Goal: Information Seeking & Learning: Check status

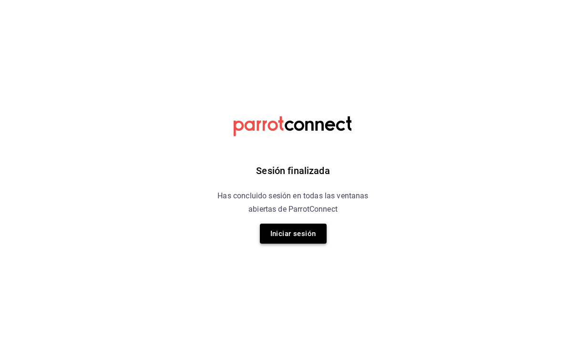
click at [295, 236] on button "Iniciar sesión" at bounding box center [293, 234] width 67 height 20
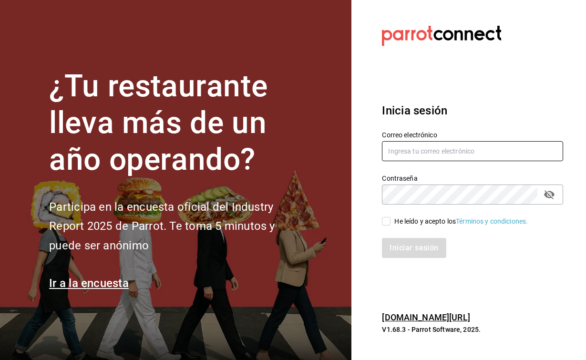
type input "[EMAIL_ADDRESS][DOMAIN_NAME]"
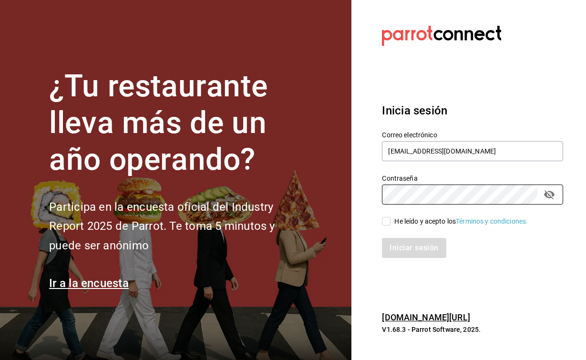
click at [385, 224] on input "He leído y acepto los Términos y condiciones." at bounding box center [386, 221] width 9 height 9
checkbox input "true"
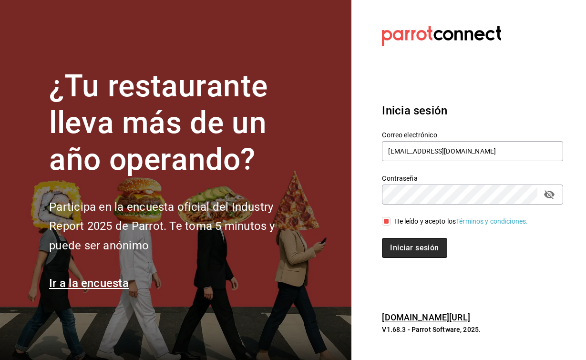
click at [401, 252] on button "Iniciar sesión" at bounding box center [414, 248] width 65 height 20
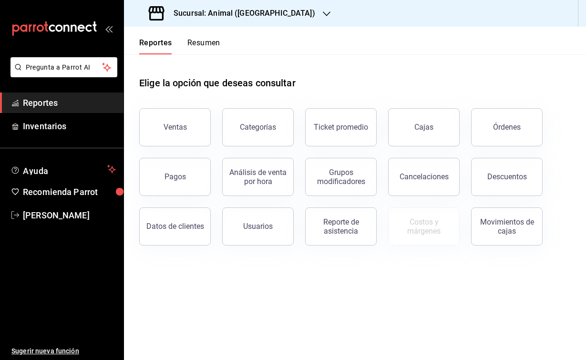
click at [500, 107] on div "Órdenes" at bounding box center [501, 122] width 83 height 50
click at [500, 122] on button "Órdenes" at bounding box center [507, 127] width 72 height 38
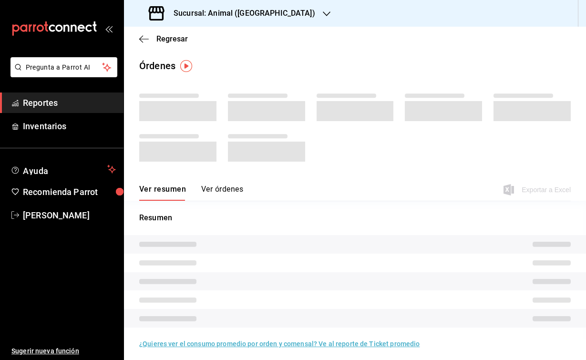
click at [203, 9] on h3 "Sucursal: Animal ([GEOGRAPHIC_DATA])" at bounding box center [240, 13] width 149 height 11
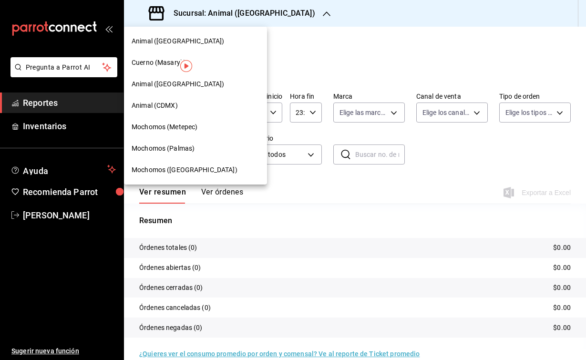
click at [162, 57] on div "Cuerno (Masaryk)" at bounding box center [195, 62] width 143 height 21
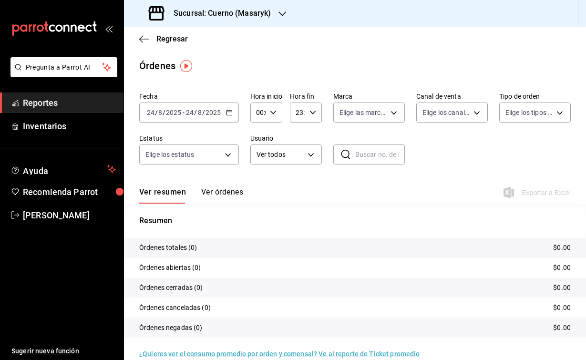
click at [161, 108] on div "[DATE] [DATE] - [DATE] [DATE]" at bounding box center [189, 113] width 100 height 20
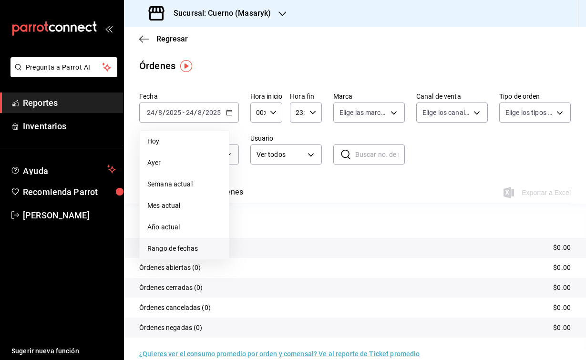
click at [185, 246] on span "Rango de fechas" at bounding box center [184, 249] width 74 height 10
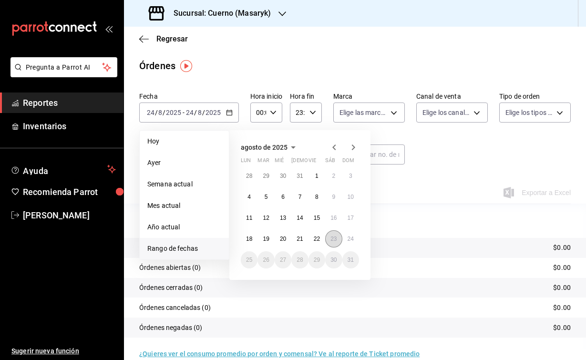
click at [333, 245] on button "23" at bounding box center [333, 238] width 17 height 17
click at [349, 245] on button "24" at bounding box center [350, 238] width 17 height 17
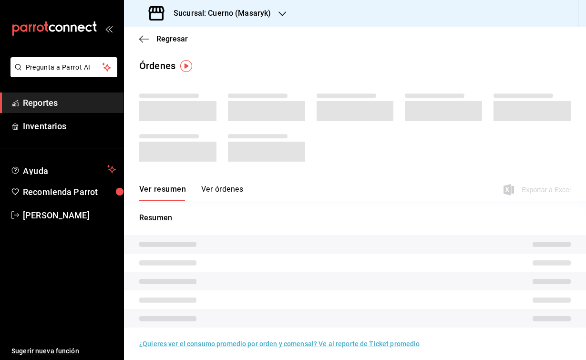
click at [260, 113] on span at bounding box center [266, 111] width 77 height 20
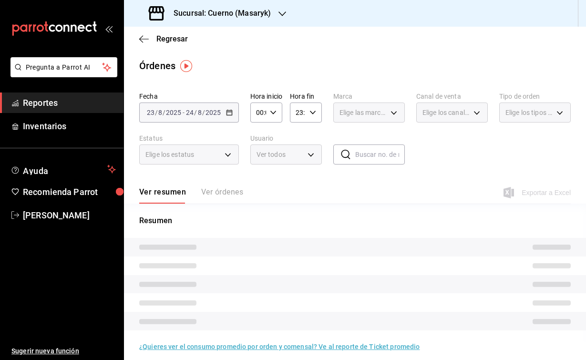
click at [266, 114] on input "00:00" at bounding box center [258, 112] width 16 height 19
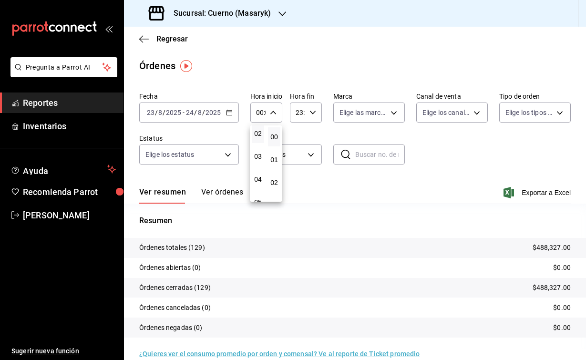
scroll to position [50, 0]
click at [257, 176] on button "04" at bounding box center [258, 178] width 12 height 19
type input "04:00"
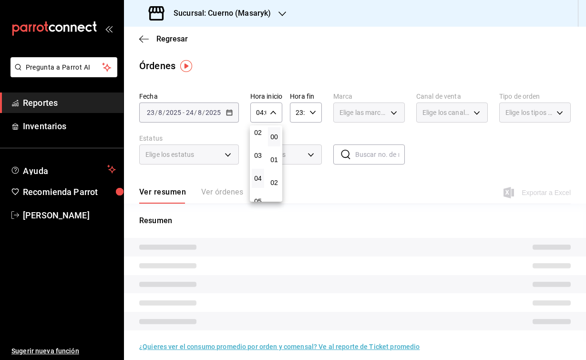
click at [311, 111] on div at bounding box center [293, 180] width 586 height 360
click at [311, 116] on div "23:59 Hora fin" at bounding box center [306, 113] width 32 height 20
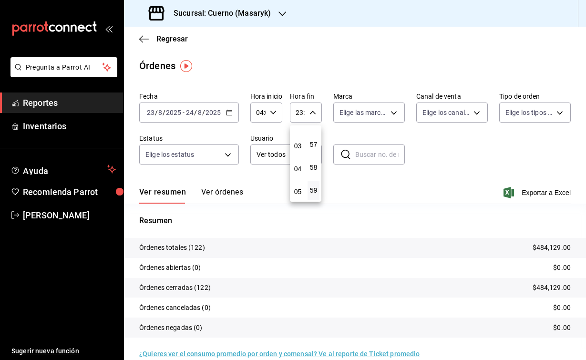
scroll to position [70, 0]
click at [298, 163] on span "04" at bounding box center [298, 159] width 0 height 8
click at [314, 134] on span "00" at bounding box center [313, 137] width 0 height 8
type input "04:00"
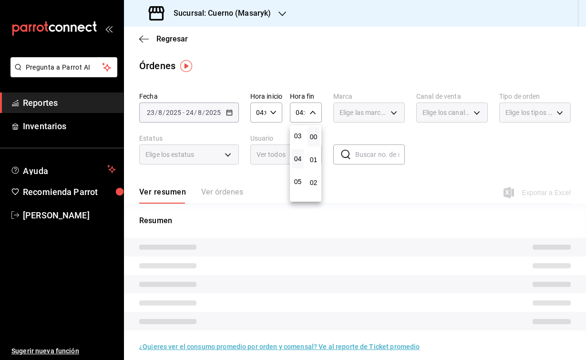
click at [384, 77] on div at bounding box center [293, 180] width 586 height 360
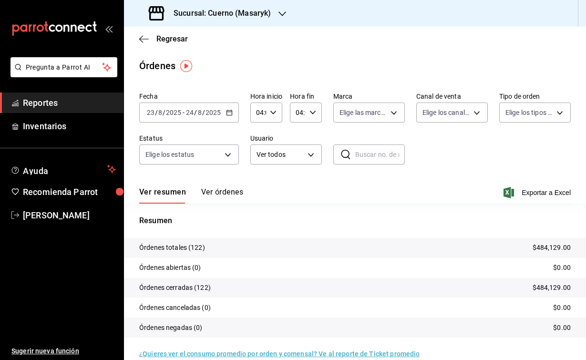
click at [508, 184] on div "Ver resumen Ver órdenes Exportar a Excel" at bounding box center [355, 190] width 432 height 28
click at [508, 190] on icon "button" at bounding box center [509, 192] width 10 height 11
click at [224, 22] on div "Sucursal: Cuerno (Masaryk)" at bounding box center [211, 13] width 158 height 27
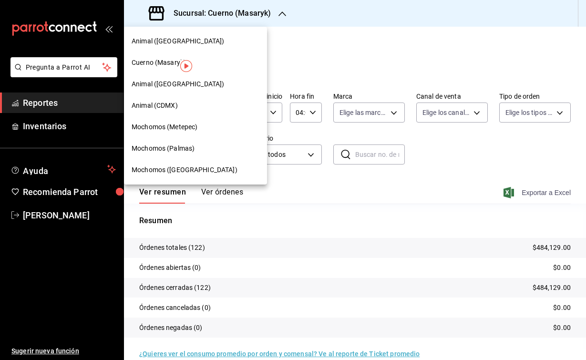
click at [159, 102] on span "Animal (CDMX)" at bounding box center [155, 106] width 46 height 10
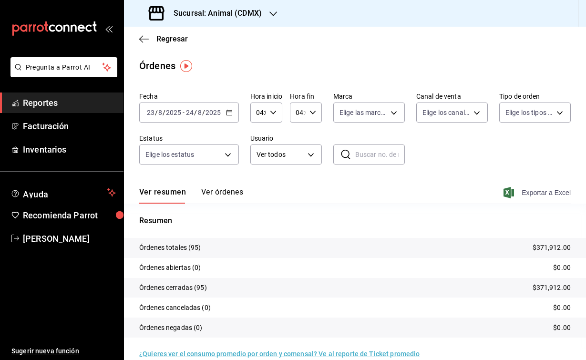
click at [512, 196] on icon "button" at bounding box center [509, 192] width 10 height 11
click at [227, 17] on h3 "Sucursal: Animal (CDMX)" at bounding box center [214, 13] width 96 height 11
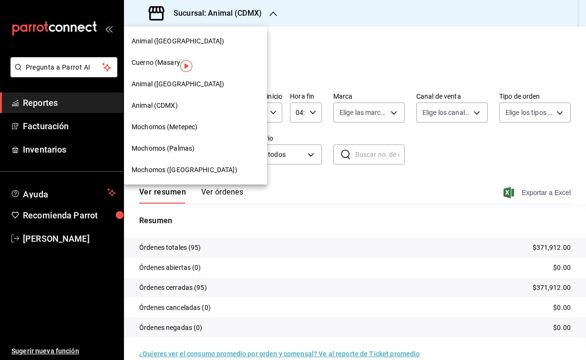
click at [166, 86] on span "Animal ([GEOGRAPHIC_DATA])" at bounding box center [178, 84] width 93 height 10
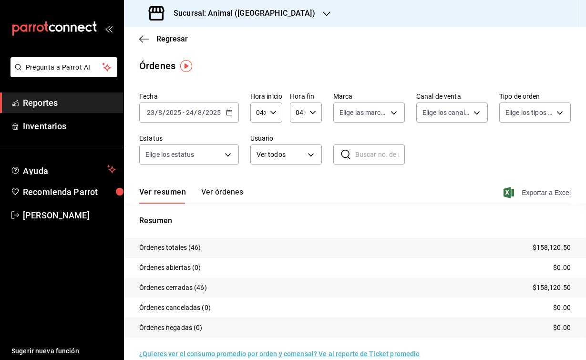
click at [508, 191] on icon "button" at bounding box center [509, 192] width 10 height 11
click at [258, 13] on h3 "Sucursal: Animal ([GEOGRAPHIC_DATA])" at bounding box center [240, 13] width 149 height 11
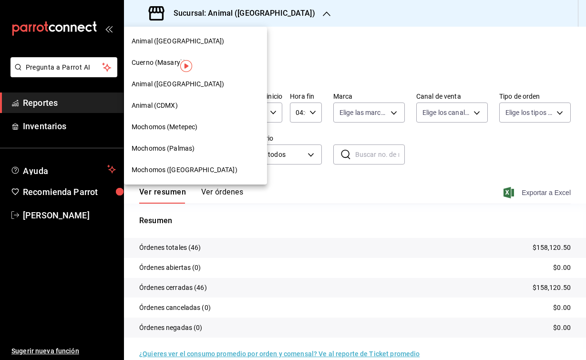
click at [163, 36] on div "Animal ([GEOGRAPHIC_DATA])" at bounding box center [195, 41] width 143 height 21
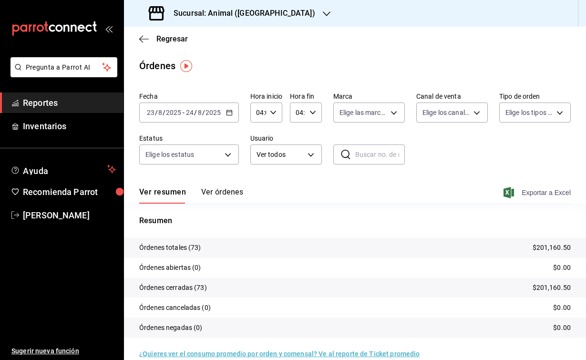
click at [510, 196] on icon "button" at bounding box center [509, 192] width 10 height 11
click at [226, 17] on h3 "Sucursal: Animal ([GEOGRAPHIC_DATA])" at bounding box center [240, 13] width 149 height 11
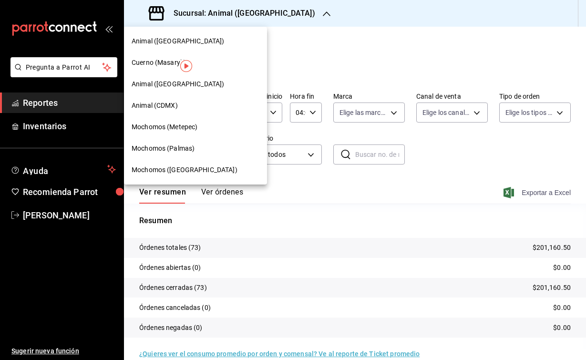
click at [189, 153] on span "Mochomos (Palmas)" at bounding box center [163, 149] width 63 height 10
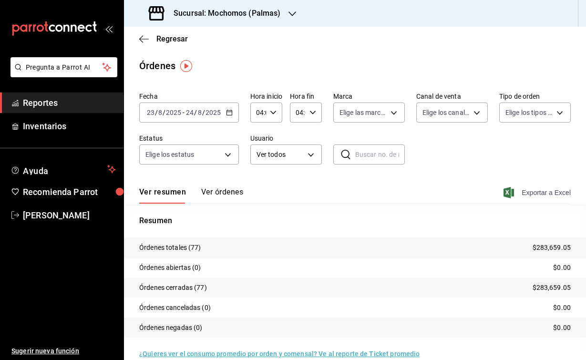
click at [506, 194] on icon "button" at bounding box center [509, 192] width 10 height 11
click at [235, 8] on h3 "Sucursal: Mochomos (Palmas)" at bounding box center [223, 13] width 115 height 11
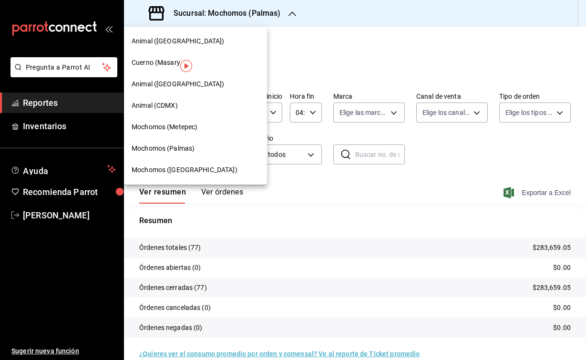
click at [172, 127] on span "Mochomos (Metepec)" at bounding box center [165, 127] width 66 height 10
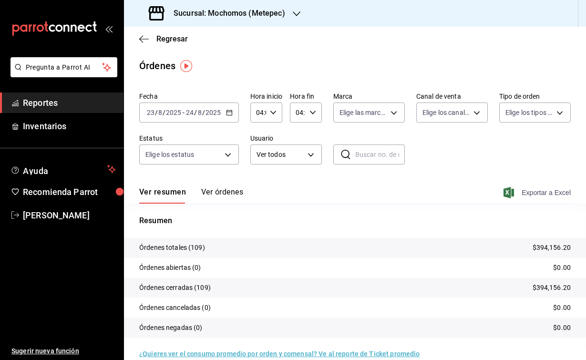
click at [509, 193] on icon "button" at bounding box center [509, 192] width 10 height 11
click at [248, 11] on h3 "Sucursal: Mochomos (Metepec)" at bounding box center [225, 13] width 119 height 11
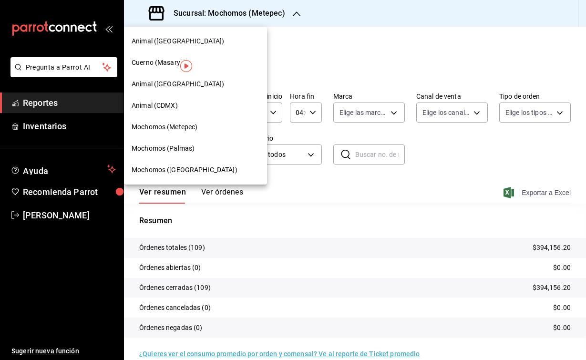
click at [186, 171] on span "Mochomos ([GEOGRAPHIC_DATA])" at bounding box center [185, 170] width 106 height 10
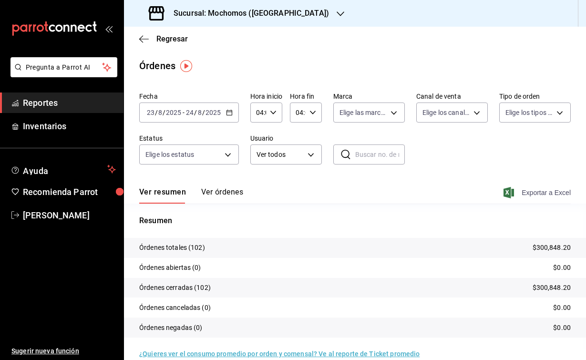
click at [506, 191] on icon "button" at bounding box center [509, 192] width 10 height 11
click at [151, 40] on span "Regresar" at bounding box center [163, 38] width 49 height 9
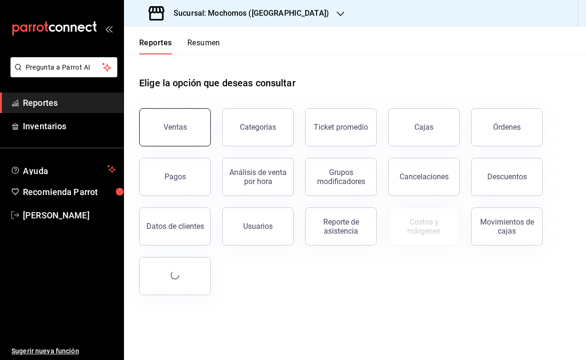
click at [179, 133] on button "Ventas" at bounding box center [175, 127] width 72 height 38
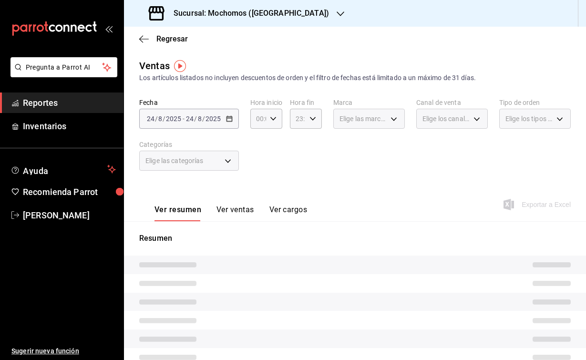
click at [156, 117] on span "/" at bounding box center [156, 119] width 3 height 8
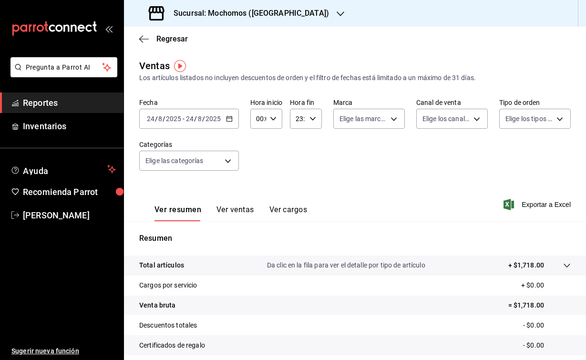
click at [156, 118] on span "/" at bounding box center [156, 119] width 3 height 8
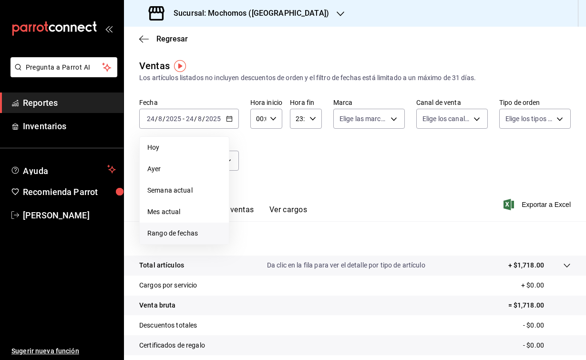
click at [197, 233] on span "Rango de fechas" at bounding box center [184, 233] width 74 height 10
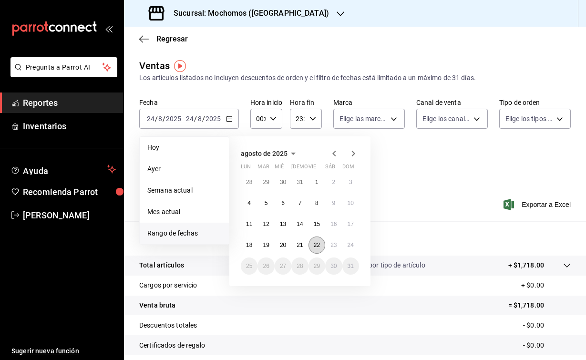
click at [317, 248] on abbr "22" at bounding box center [317, 245] width 6 height 7
click at [325, 248] on button "22" at bounding box center [317, 245] width 17 height 17
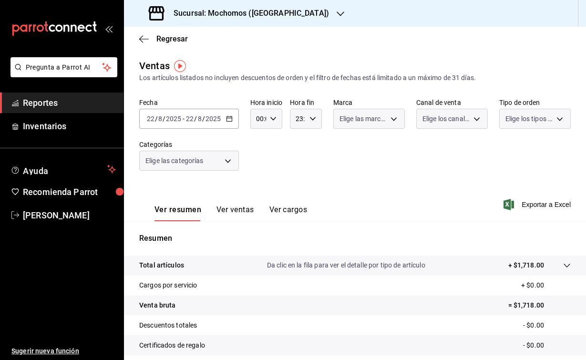
click at [329, 248] on div "Resumen Total artículos Da clic en la fila para ver el detalle por tipo de artí…" at bounding box center [355, 330] width 462 height 194
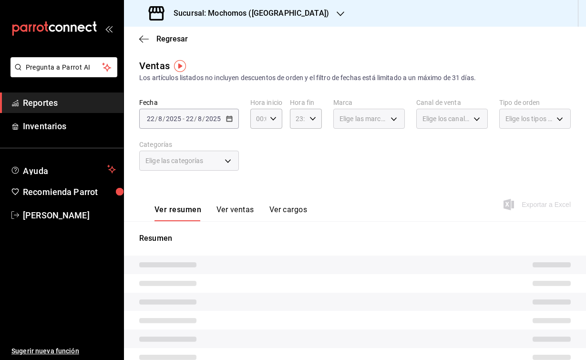
click at [191, 124] on div "[DATE] [DATE] - [DATE] [DATE]" at bounding box center [189, 119] width 100 height 20
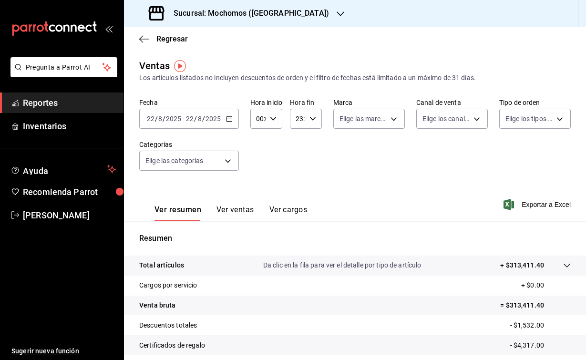
click at [166, 114] on div "[DATE] [DATE] - [DATE] [DATE]" at bounding box center [189, 119] width 100 height 20
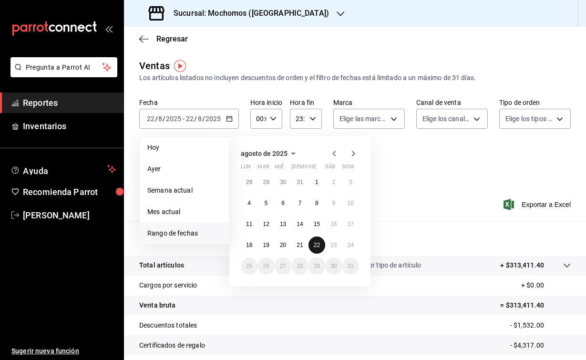
click at [319, 242] on abbr "22" at bounding box center [317, 245] width 6 height 7
click at [330, 243] on button "23" at bounding box center [333, 245] width 17 height 17
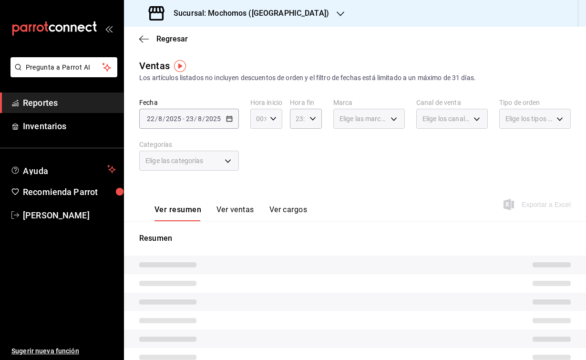
click at [271, 118] on icon "button" at bounding box center [273, 118] width 7 height 7
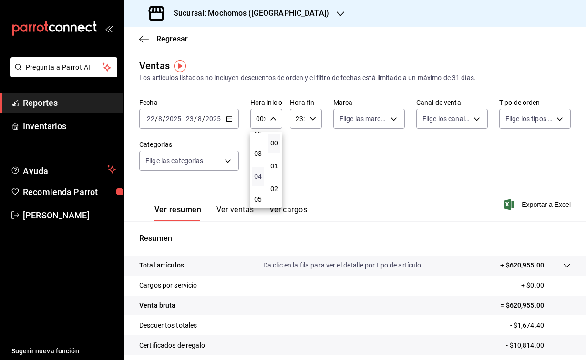
click at [258, 175] on span "04" at bounding box center [258, 177] width 1 height 8
type input "04:00"
click at [274, 144] on span "00" at bounding box center [274, 143] width 1 height 8
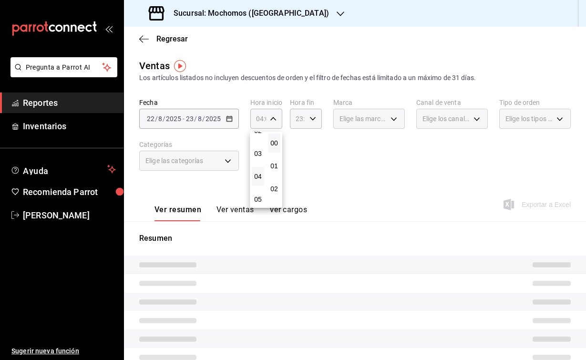
click at [316, 119] on div at bounding box center [293, 180] width 586 height 360
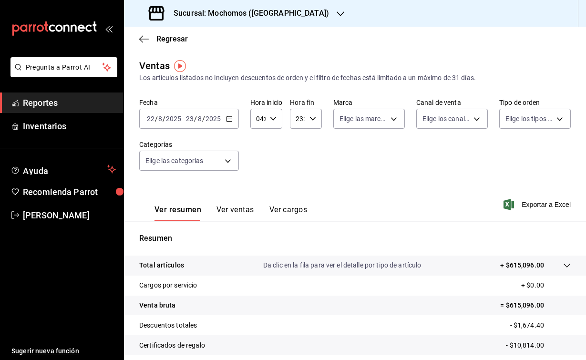
click at [312, 119] on icon "button" at bounding box center [313, 118] width 7 height 7
click at [298, 184] on span "04" at bounding box center [298, 180] width 0 height 8
click at [313, 138] on button "00" at bounding box center [314, 143] width 12 height 19
type input "04:00"
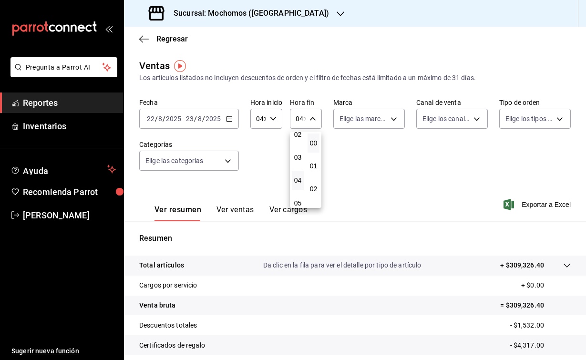
click at [405, 185] on div at bounding box center [293, 180] width 586 height 360
click at [263, 15] on h3 "Sucursal: Mochomos ([GEOGRAPHIC_DATA])" at bounding box center [247, 13] width 163 height 11
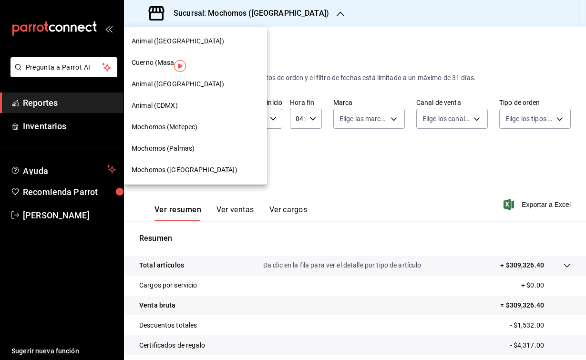
click at [161, 63] on span "Cuerno (Masaryk)" at bounding box center [159, 63] width 54 height 10
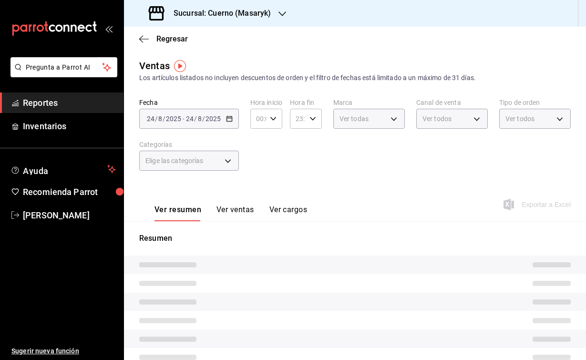
type input "04:00"
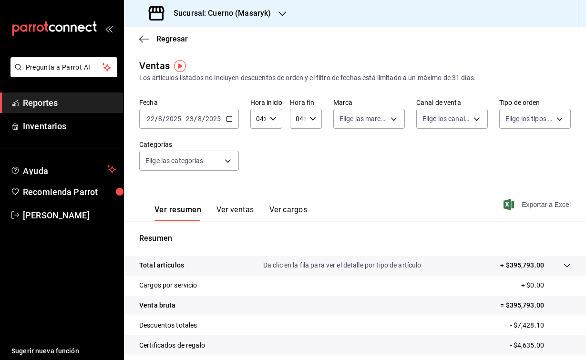
click at [510, 202] on icon "button" at bounding box center [509, 204] width 10 height 11
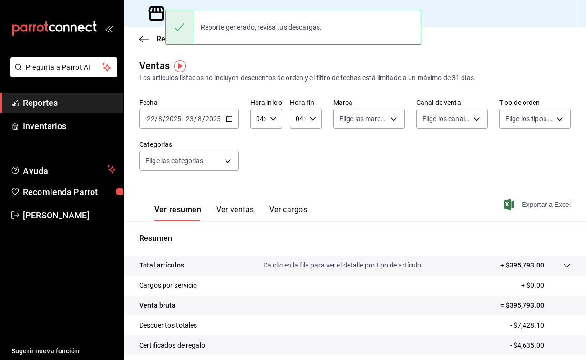
click at [163, 115] on span "/" at bounding box center [164, 119] width 3 height 8
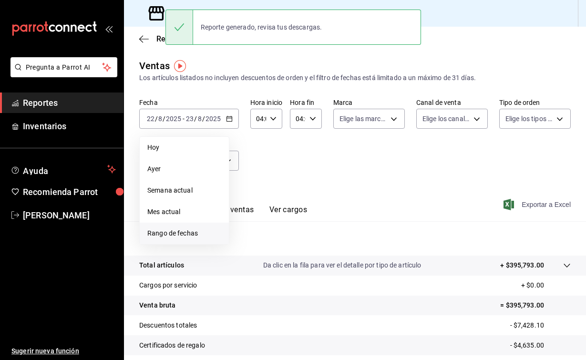
click at [189, 234] on span "Rango de fechas" at bounding box center [184, 233] width 74 height 10
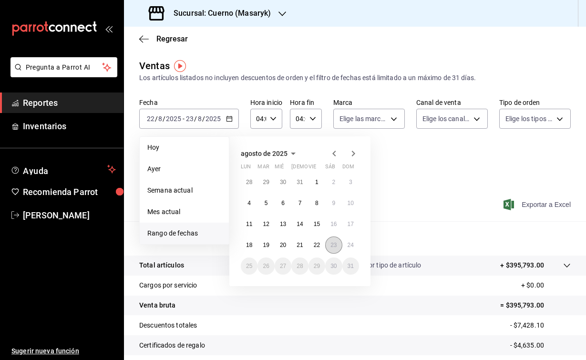
click at [337, 246] on abbr "23" at bounding box center [334, 245] width 6 height 7
click at [348, 246] on abbr "24" at bounding box center [351, 245] width 6 height 7
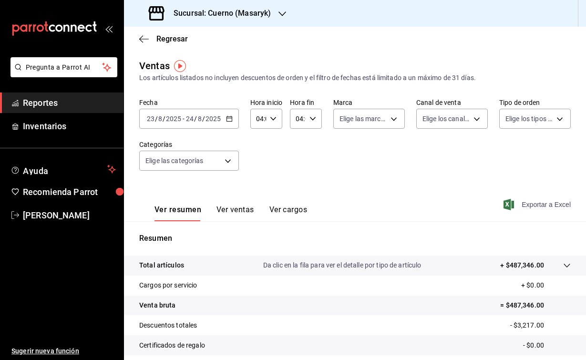
click at [510, 206] on icon "button" at bounding box center [509, 204] width 10 height 11
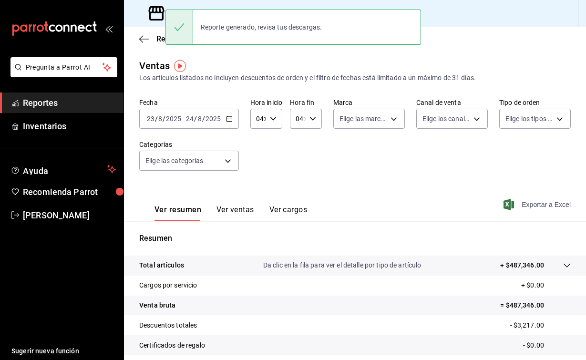
click at [154, 14] on icon at bounding box center [156, 13] width 19 height 19
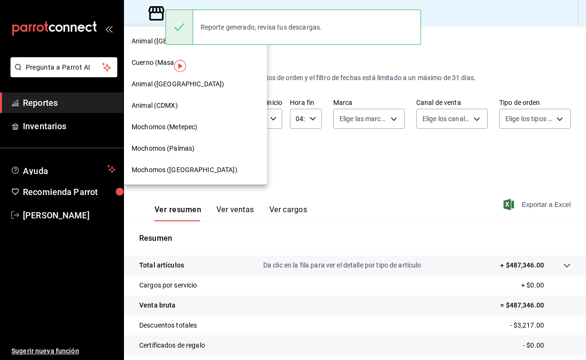
click at [156, 111] on div "Animal (CDMX)" at bounding box center [195, 105] width 143 height 21
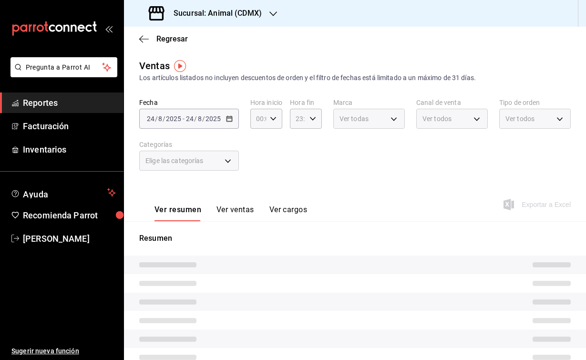
type input "04:00"
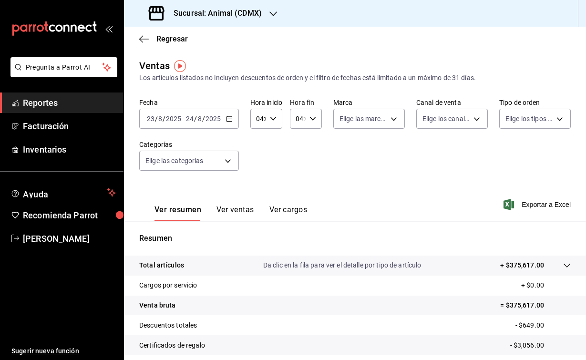
click at [156, 120] on span "/" at bounding box center [156, 119] width 3 height 8
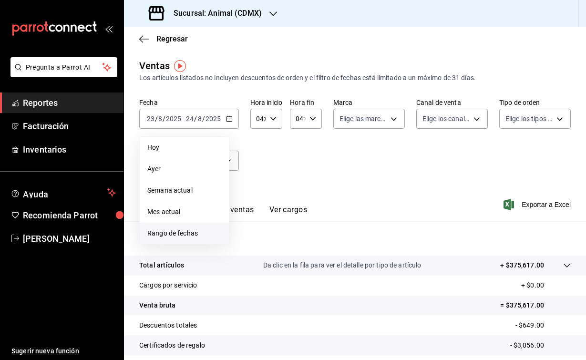
click at [187, 230] on span "Rango de fechas" at bounding box center [184, 233] width 74 height 10
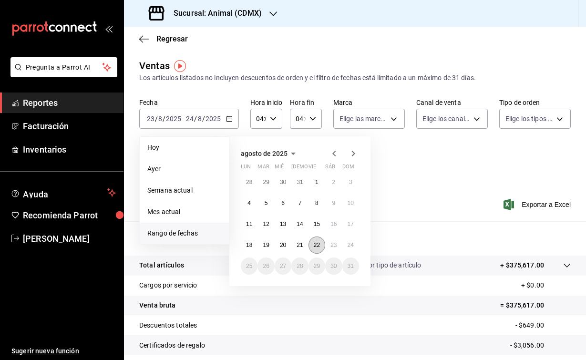
click at [317, 247] on abbr "22" at bounding box center [317, 245] width 6 height 7
click at [330, 247] on button "23" at bounding box center [333, 245] width 17 height 17
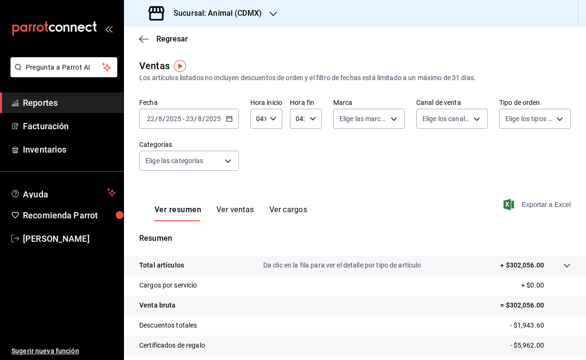
click at [508, 206] on icon "button" at bounding box center [509, 204] width 10 height 11
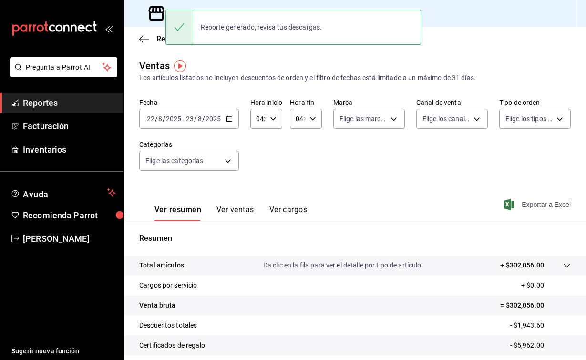
click at [154, 118] on input "22" at bounding box center [150, 119] width 9 height 8
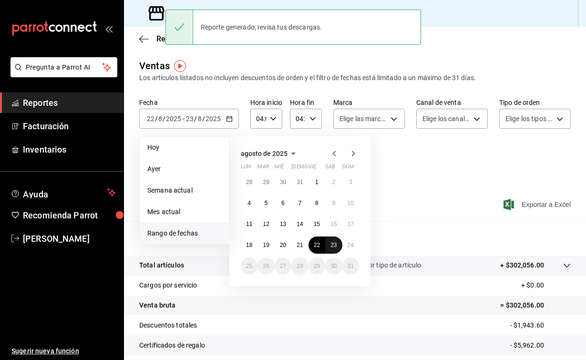
click at [334, 246] on abbr "23" at bounding box center [334, 245] width 6 height 7
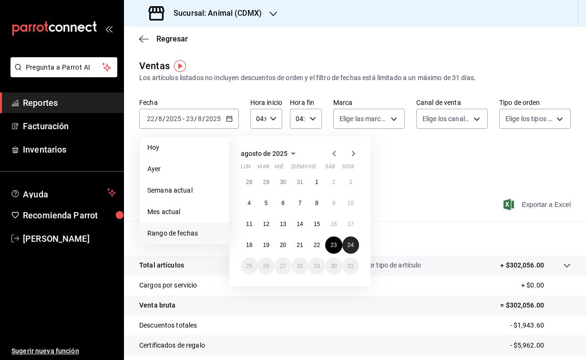
click at [347, 247] on button "24" at bounding box center [350, 245] width 17 height 17
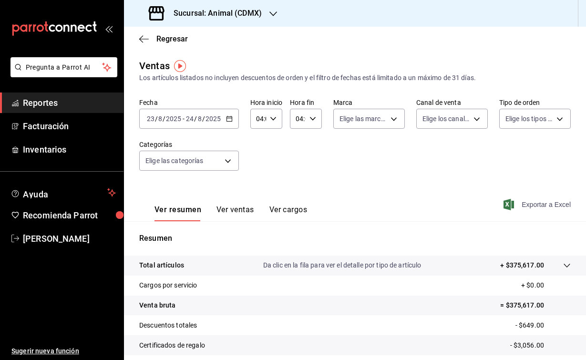
click at [504, 205] on icon "button" at bounding box center [509, 204] width 10 height 11
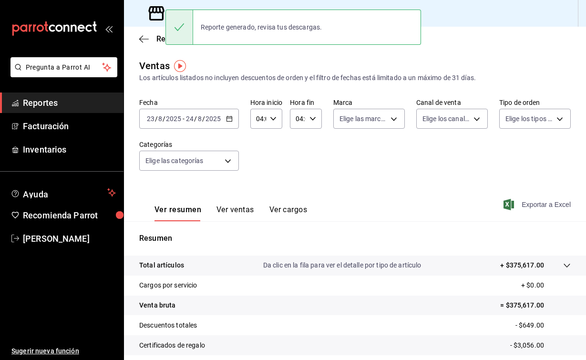
click at [157, 13] on icon at bounding box center [156, 13] width 16 height 14
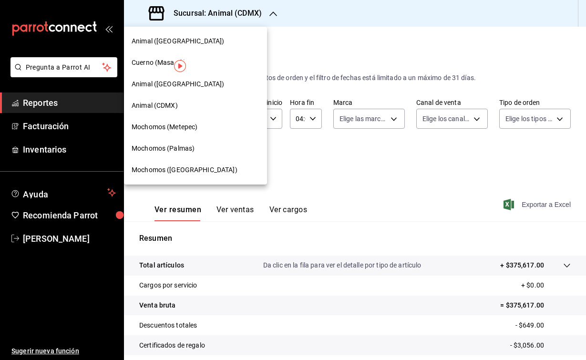
click at [157, 82] on span "Animal ([GEOGRAPHIC_DATA])" at bounding box center [178, 84] width 93 height 10
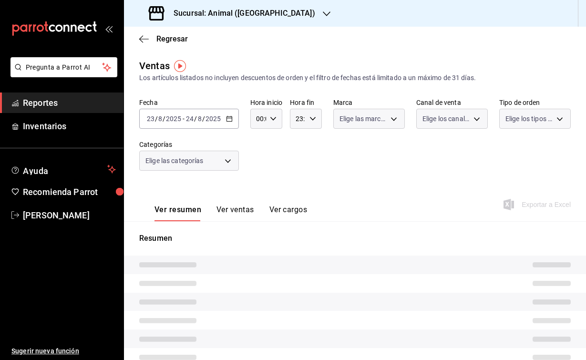
type input "04:00"
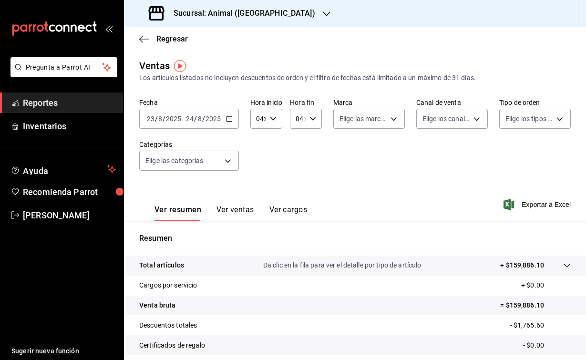
click at [143, 113] on div "[DATE] [DATE] - [DATE] [DATE]" at bounding box center [189, 119] width 100 height 20
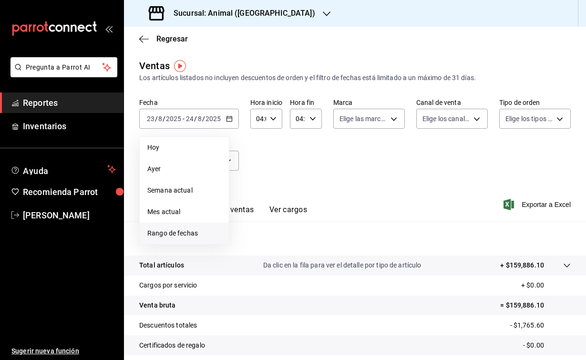
click at [167, 228] on li "Rango de fechas" at bounding box center [184, 233] width 89 height 21
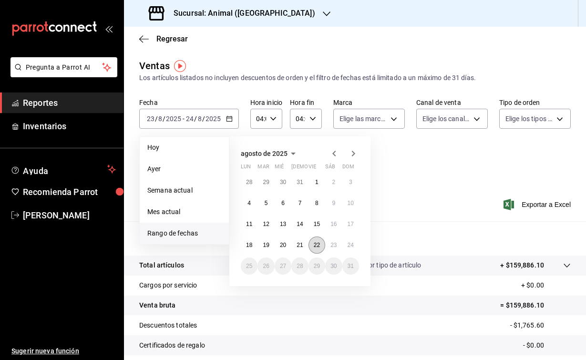
click at [320, 247] on abbr "22" at bounding box center [317, 245] width 6 height 7
click at [332, 247] on abbr "23" at bounding box center [334, 245] width 6 height 7
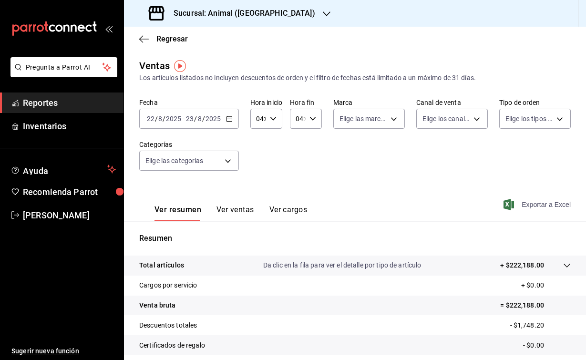
click at [504, 204] on icon "button" at bounding box center [509, 204] width 10 height 11
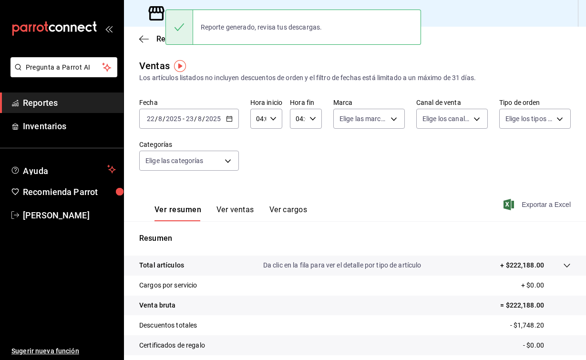
click at [167, 119] on input "2025" at bounding box center [174, 119] width 16 height 8
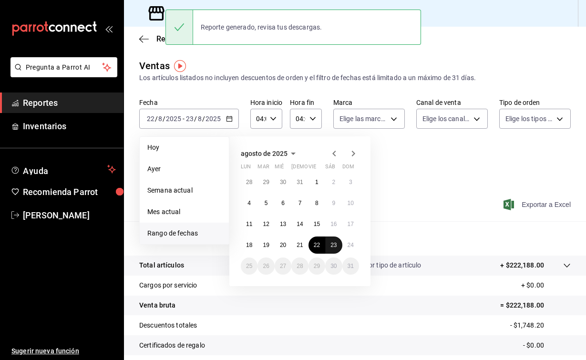
click at [335, 242] on abbr "23" at bounding box center [334, 245] width 6 height 7
click at [349, 242] on abbr "24" at bounding box center [351, 245] width 6 height 7
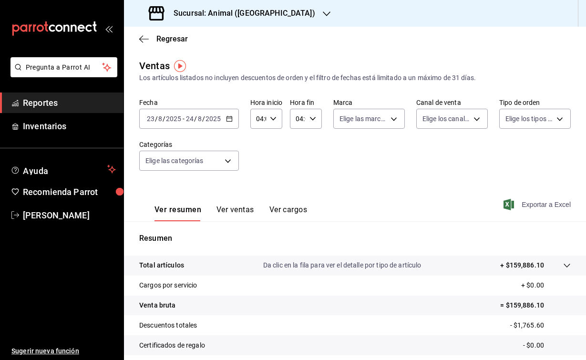
click at [508, 205] on icon "button" at bounding box center [509, 204] width 10 height 11
click at [156, 109] on div "[DATE] [DATE] - [DATE] [DATE]" at bounding box center [189, 119] width 100 height 20
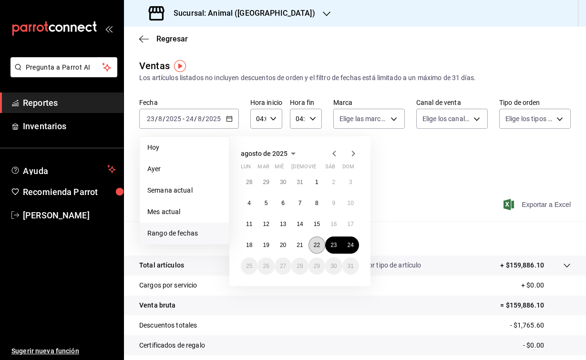
click at [319, 247] on abbr "22" at bounding box center [317, 245] width 6 height 7
click at [331, 249] on button "23" at bounding box center [333, 245] width 17 height 17
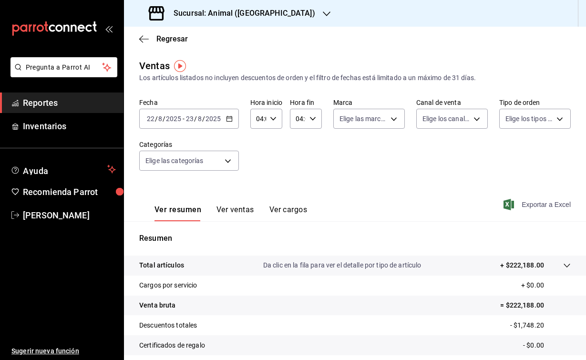
click at [260, 7] on div "Sucursal: Animal ([GEOGRAPHIC_DATA])" at bounding box center [233, 13] width 203 height 27
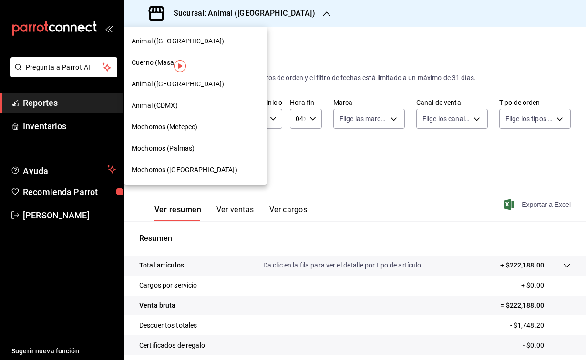
click at [152, 38] on span "Animal ([GEOGRAPHIC_DATA])" at bounding box center [178, 41] width 93 height 10
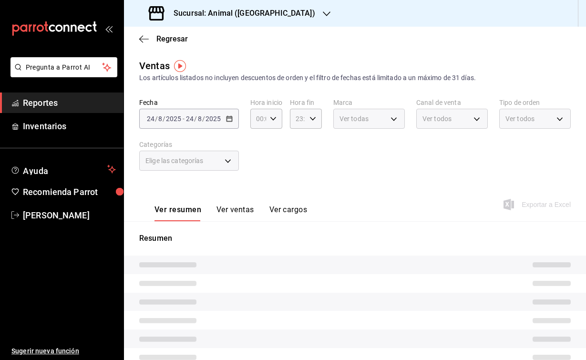
type input "04:00"
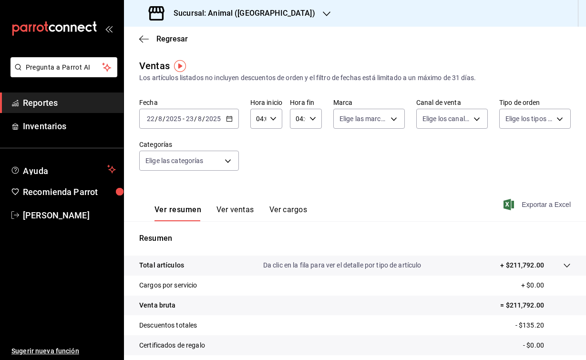
click at [509, 205] on icon "button" at bounding box center [509, 204] width 10 height 11
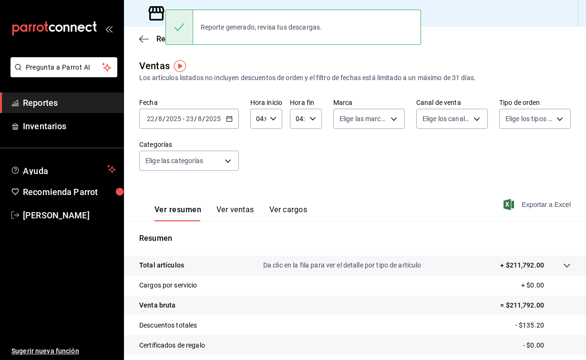
click at [292, 212] on button "Ver cargos" at bounding box center [289, 213] width 38 height 16
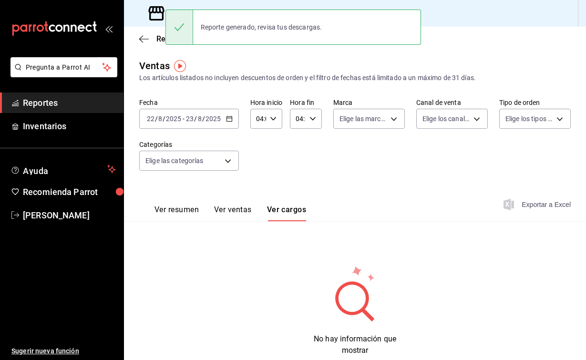
click at [169, 209] on button "Ver resumen" at bounding box center [177, 213] width 44 height 16
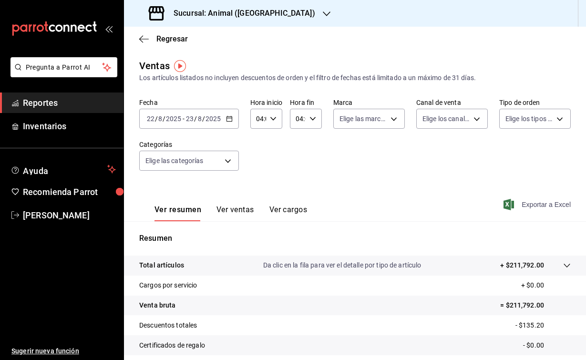
click at [149, 117] on input "22" at bounding box center [150, 119] width 9 height 8
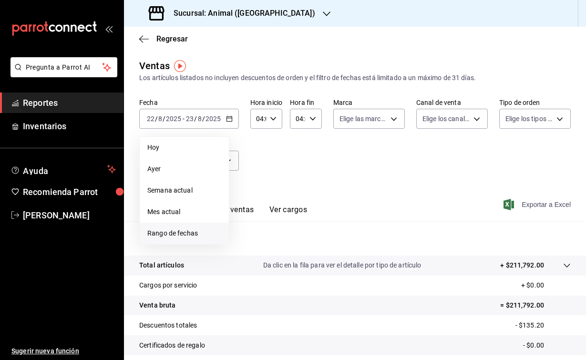
click at [194, 239] on li "Rango de fechas" at bounding box center [184, 233] width 89 height 21
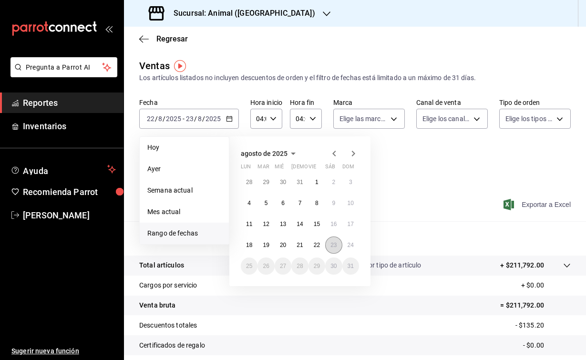
click at [335, 244] on abbr "23" at bounding box center [334, 245] width 6 height 7
click at [350, 245] on abbr "24" at bounding box center [351, 245] width 6 height 7
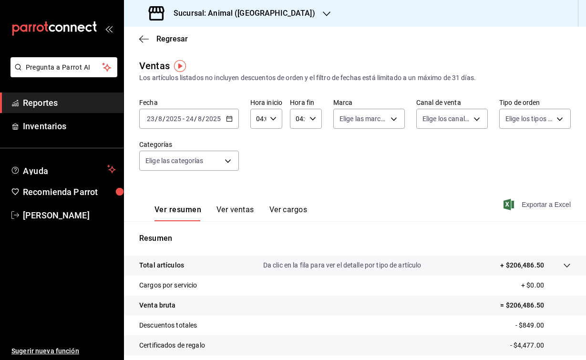
click at [508, 206] on icon "button" at bounding box center [509, 204] width 10 height 11
click at [221, 15] on h3 "Sucursal: Animal ([GEOGRAPHIC_DATA])" at bounding box center [240, 13] width 149 height 11
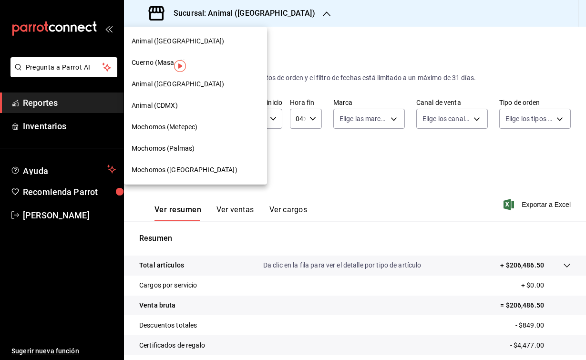
click at [177, 146] on span "Mochomos (Palmas)" at bounding box center [163, 149] width 63 height 10
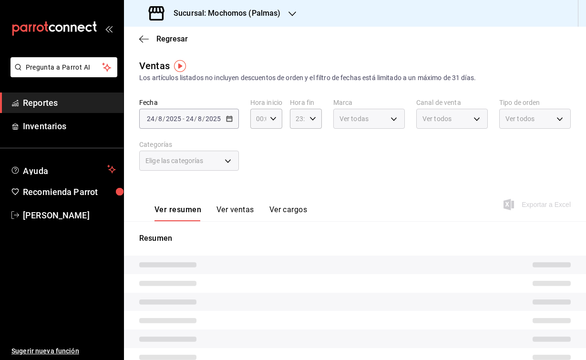
type input "04:00"
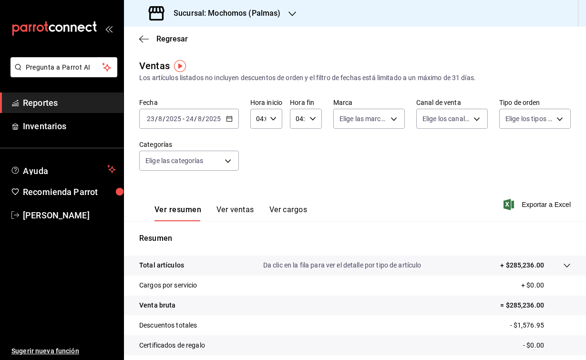
click at [158, 117] on input "8" at bounding box center [160, 119] width 5 height 8
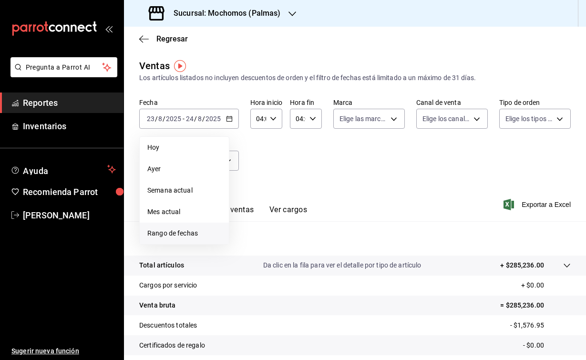
click at [203, 226] on li "Rango de fechas" at bounding box center [184, 233] width 89 height 21
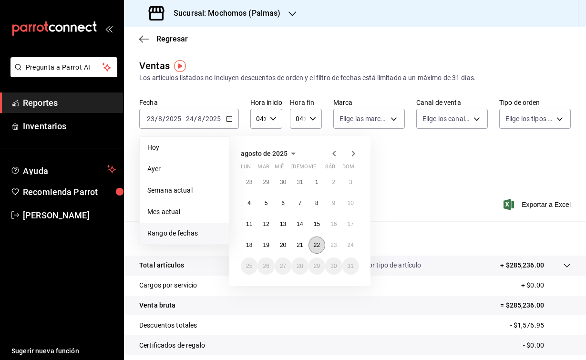
click at [319, 242] on abbr "22" at bounding box center [317, 245] width 6 height 7
click at [334, 244] on abbr "23" at bounding box center [334, 245] width 6 height 7
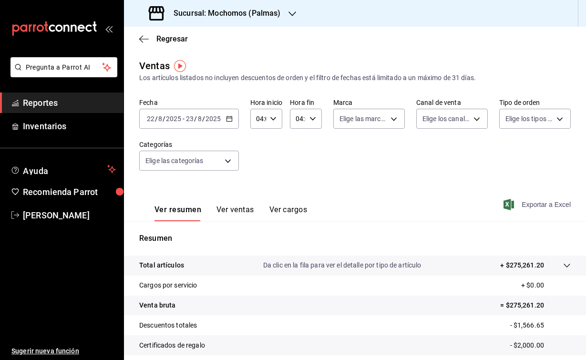
click at [509, 206] on icon "button" at bounding box center [509, 204] width 10 height 11
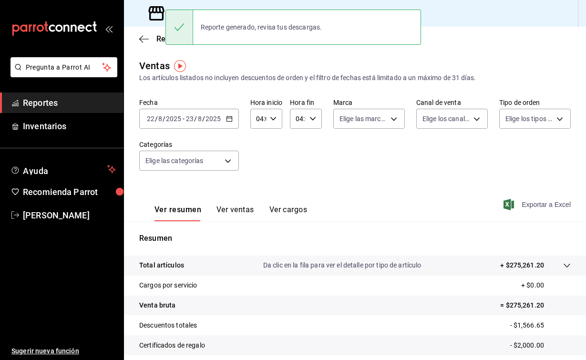
click at [157, 120] on span "/" at bounding box center [156, 119] width 3 height 8
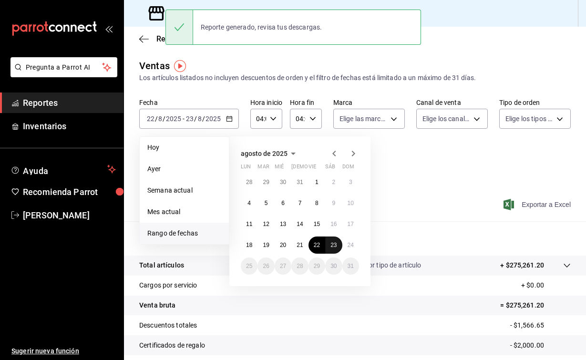
click at [335, 247] on abbr "23" at bounding box center [334, 245] width 6 height 7
click at [349, 247] on abbr "24" at bounding box center [351, 245] width 6 height 7
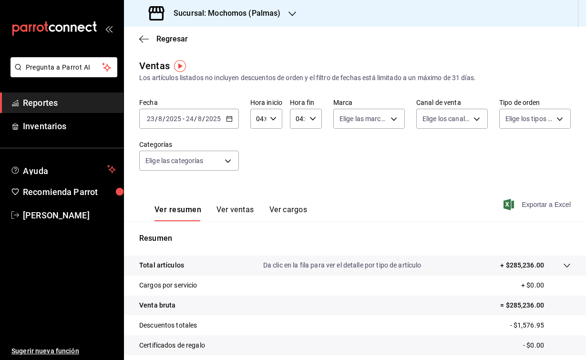
click at [510, 205] on icon "button" at bounding box center [509, 204] width 10 height 11
click at [217, 17] on h3 "Sucursal: Mochomos (Palmas)" at bounding box center [223, 13] width 115 height 11
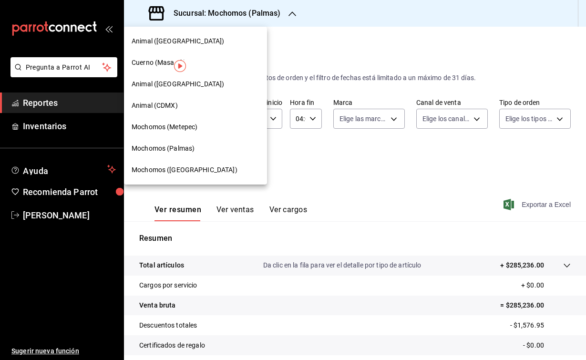
click at [183, 129] on span "Mochomos (Metepec)" at bounding box center [165, 127] width 66 height 10
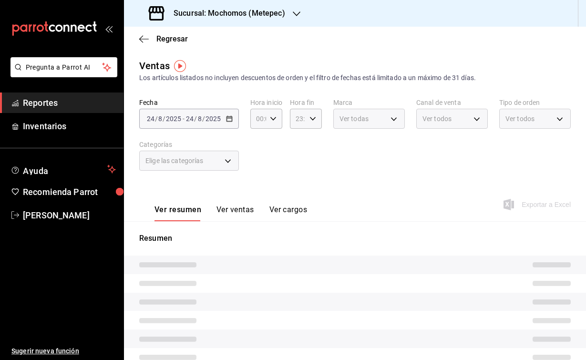
type input "04:00"
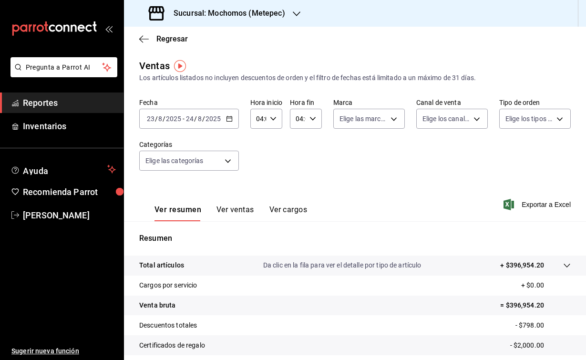
click at [176, 114] on div "[DATE] [DATE] - [DATE] [DATE]" at bounding box center [189, 119] width 100 height 20
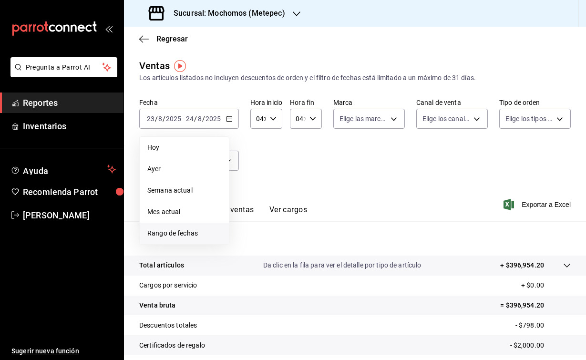
click at [179, 237] on span "Rango de fechas" at bounding box center [184, 233] width 74 height 10
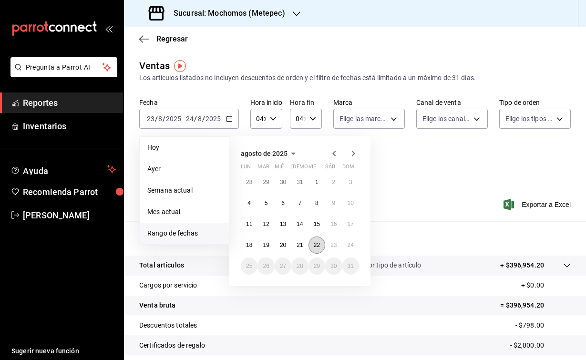
click at [317, 246] on abbr "22" at bounding box center [317, 245] width 6 height 7
click at [335, 248] on abbr "23" at bounding box center [334, 245] width 6 height 7
click at [319, 247] on abbr "22" at bounding box center [317, 245] width 6 height 7
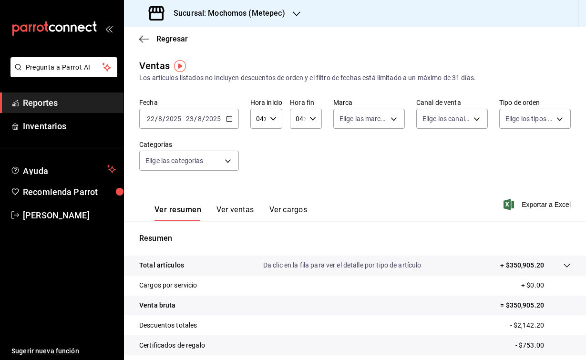
click at [267, 11] on h3 "Sucursal: Mochomos (Metepec)" at bounding box center [225, 13] width 119 height 11
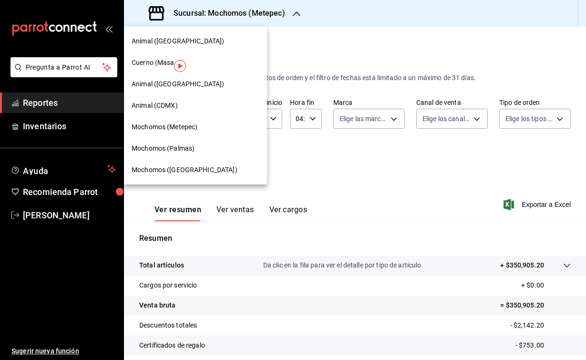
click at [373, 190] on div at bounding box center [293, 180] width 586 height 360
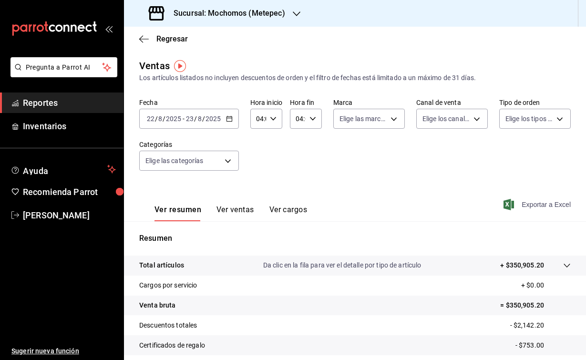
click at [508, 206] on icon "button" at bounding box center [509, 204] width 10 height 11
click at [163, 121] on span "/" at bounding box center [164, 119] width 3 height 8
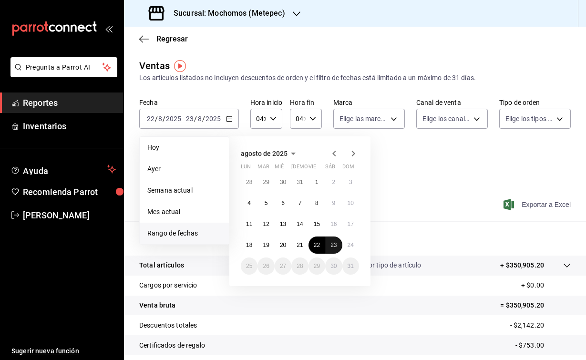
click at [334, 244] on abbr "23" at bounding box center [334, 245] width 6 height 7
click at [355, 248] on button "24" at bounding box center [350, 245] width 17 height 17
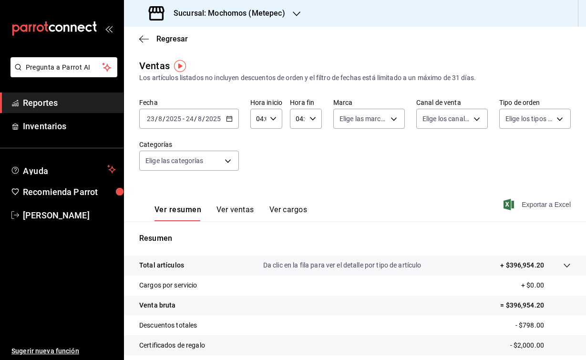
click at [504, 204] on icon "button" at bounding box center [509, 204] width 10 height 11
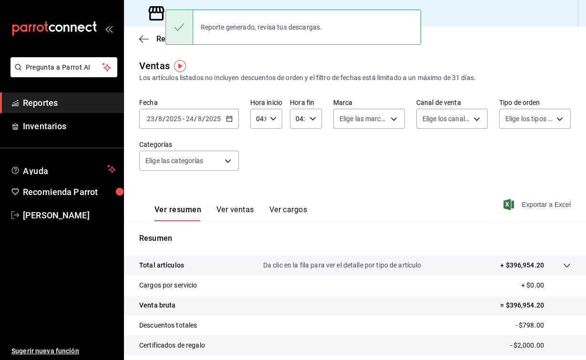
click at [233, 67] on div "Ventas Los artículos listados no incluyen descuentos de orden y el filtro de fe…" at bounding box center [355, 71] width 432 height 24
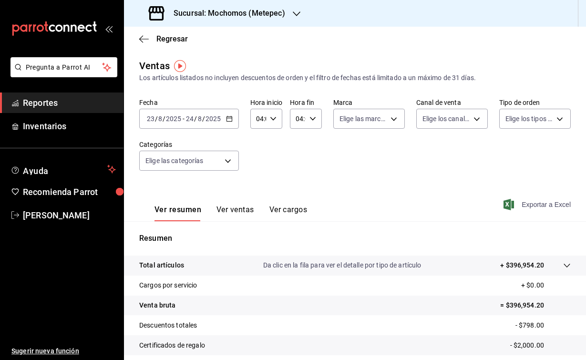
click at [240, 19] on div "Sucursal: Mochomos (Metepec)" at bounding box center [218, 13] width 173 height 27
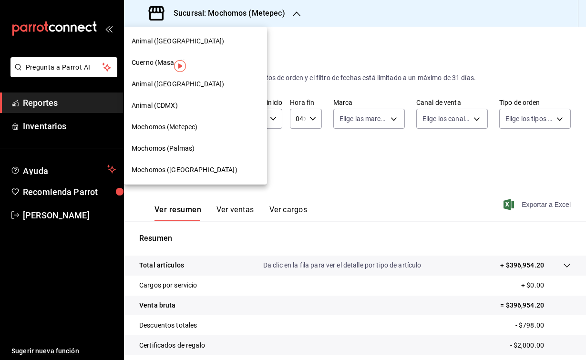
click at [182, 169] on span "Mochomos ([GEOGRAPHIC_DATA])" at bounding box center [185, 170] width 106 height 10
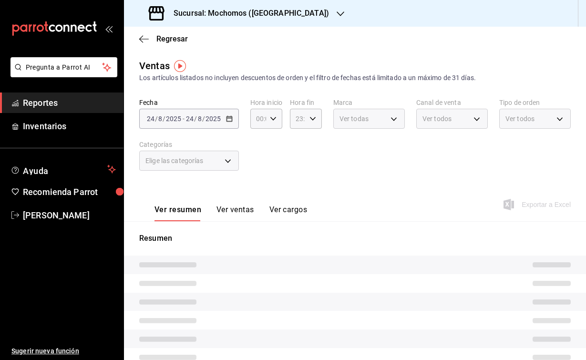
type input "04:00"
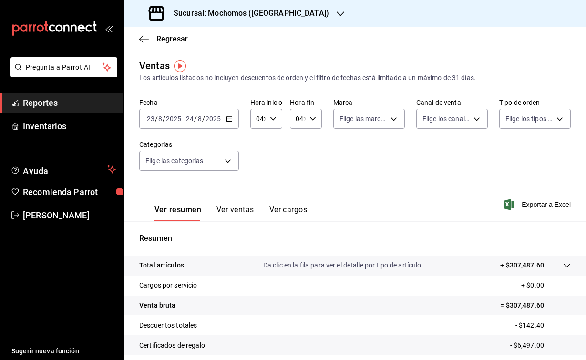
click at [153, 121] on input "23" at bounding box center [150, 119] width 9 height 8
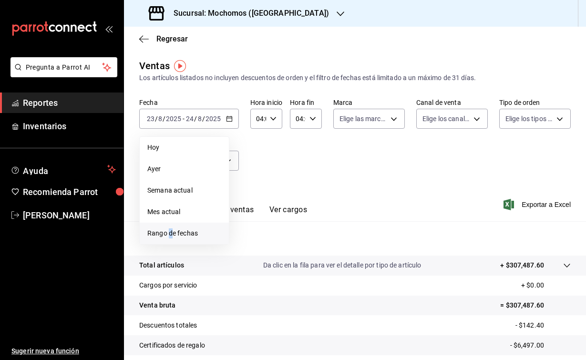
click at [170, 236] on span "Rango de fechas" at bounding box center [184, 233] width 74 height 10
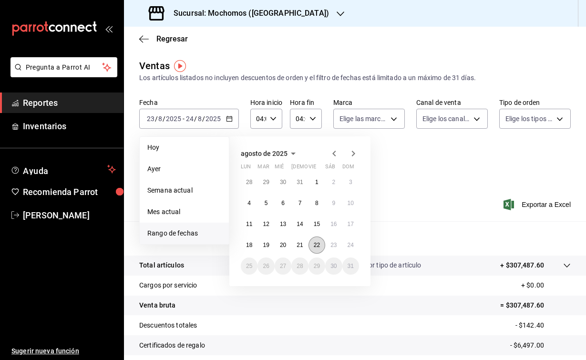
click at [319, 248] on abbr "22" at bounding box center [317, 245] width 6 height 7
click at [329, 248] on button "23" at bounding box center [333, 245] width 17 height 17
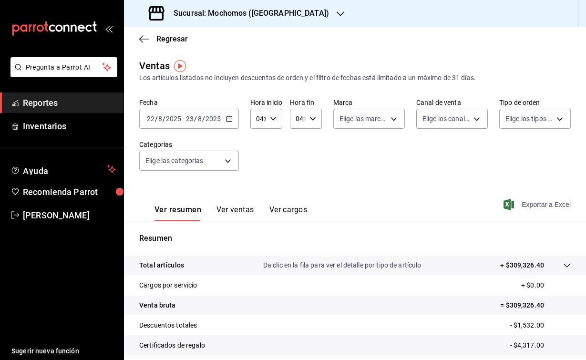
click at [515, 204] on span "Exportar a Excel" at bounding box center [538, 204] width 65 height 11
click at [174, 121] on input "2025" at bounding box center [174, 119] width 16 height 8
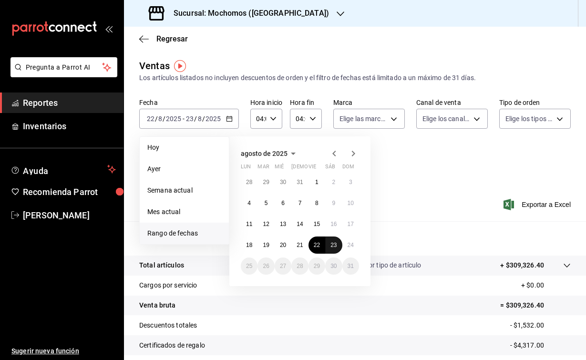
click at [333, 241] on button "23" at bounding box center [333, 245] width 17 height 17
click at [347, 243] on button "24" at bounding box center [350, 245] width 17 height 17
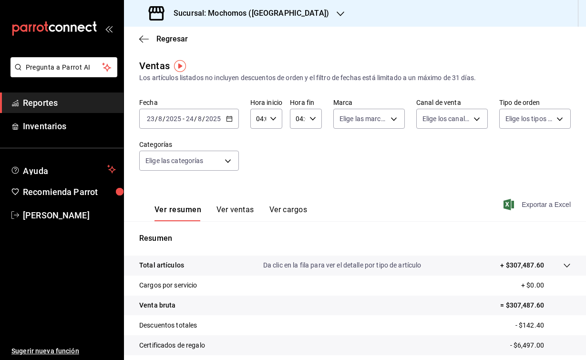
click at [511, 206] on icon "button" at bounding box center [509, 204] width 10 height 11
